Goal: Task Accomplishment & Management: Manage account settings

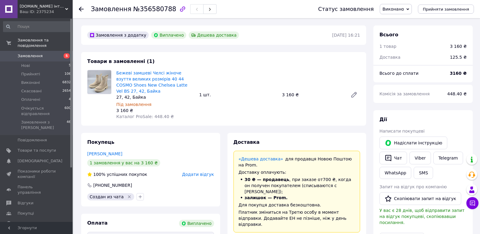
click at [197, 172] on span "Додати відгук" at bounding box center [198, 174] width 32 height 5
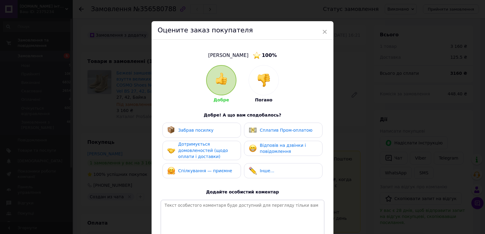
click at [222, 130] on div "Забрав посилку" at bounding box center [201, 130] width 69 height 8
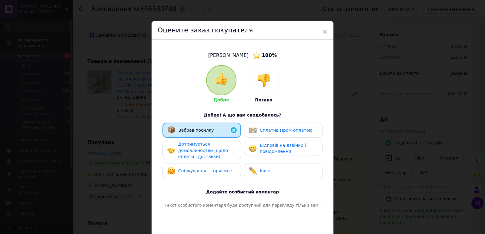
click at [267, 128] on span "Сплатив Пром-оплатою" at bounding box center [286, 130] width 53 height 5
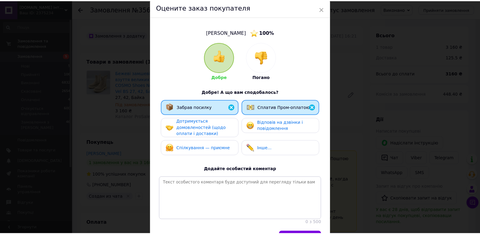
scroll to position [61, 0]
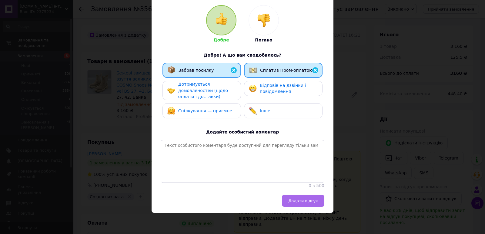
click at [304, 203] on span "Додати відгук" at bounding box center [303, 201] width 30 height 5
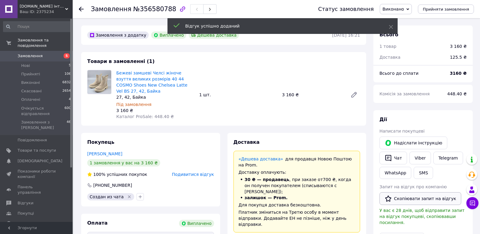
click at [422, 198] on button "Скопіювати запит на відгук" at bounding box center [421, 198] width 82 height 13
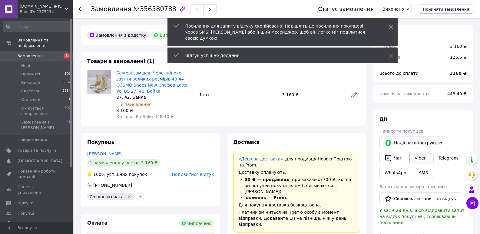
click at [420, 159] on link "Viber" at bounding box center [420, 158] width 21 height 13
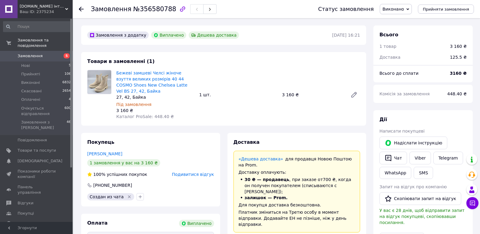
click at [82, 10] on icon at bounding box center [81, 9] width 5 height 5
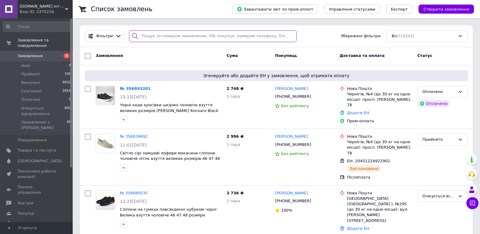
click at [168, 35] on input "search" at bounding box center [213, 36] width 168 height 12
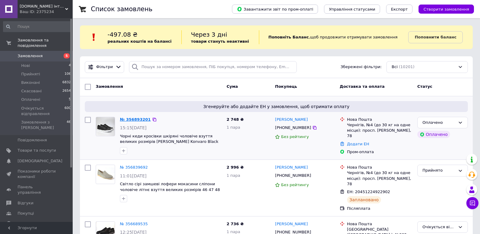
click at [129, 118] on link "№ 356893201" at bounding box center [135, 119] width 31 height 5
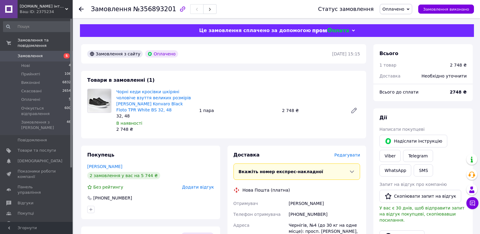
click at [81, 8] on icon at bounding box center [81, 9] width 5 height 5
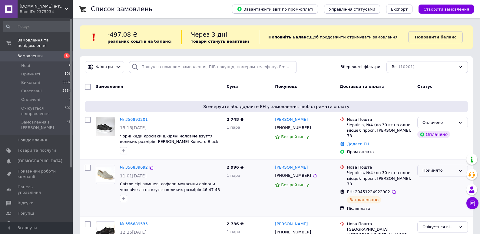
click at [436, 170] on div "Прийнято" at bounding box center [439, 171] width 33 height 6
click at [435, 192] on li "Скасовано" at bounding box center [443, 194] width 50 height 11
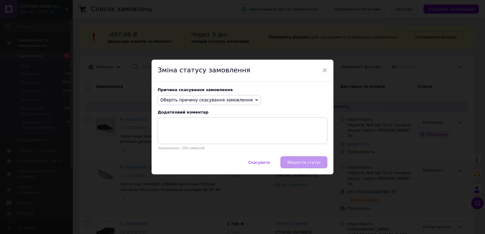
click at [195, 101] on span "Оберіть причину скасування замовлення" at bounding box center [206, 100] width 92 height 5
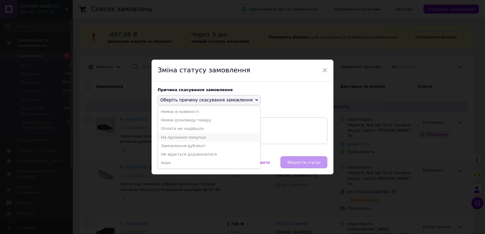
click at [183, 138] on li "На прохання покупця" at bounding box center [209, 137] width 102 height 8
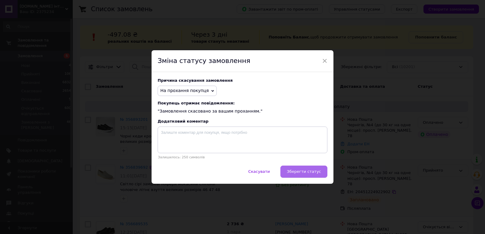
click at [315, 171] on span "Зберегти статус" at bounding box center [304, 171] width 34 height 5
